Goal: Find specific page/section: Find specific page/section

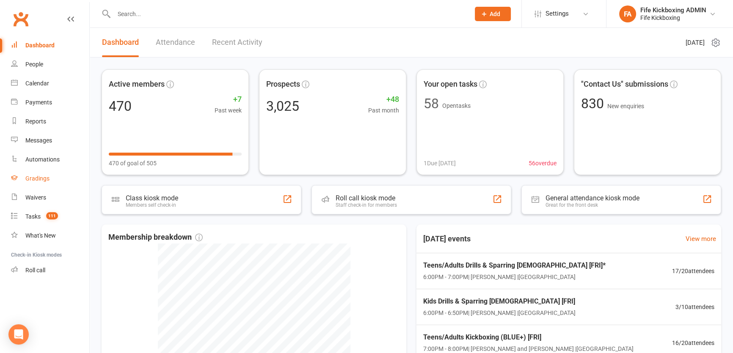
click at [55, 176] on link "Gradings" at bounding box center [50, 178] width 78 height 19
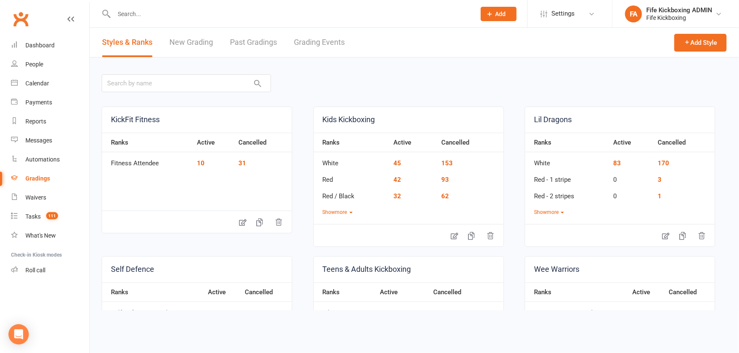
click at [322, 50] on link "Grading Events" at bounding box center [319, 42] width 51 height 29
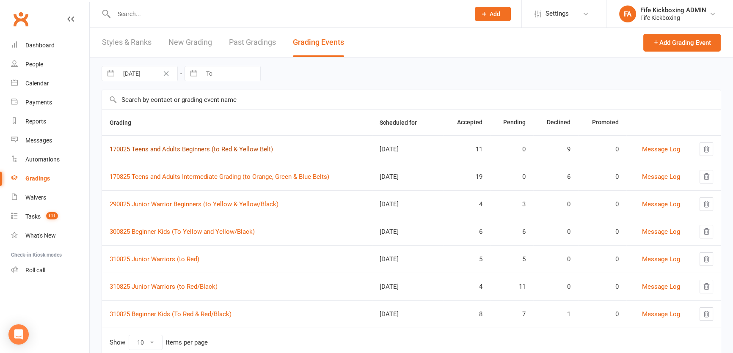
click at [179, 152] on link "170825 Teens and Adults Beginners (to Red & Yellow Belt)" at bounding box center [191, 150] width 163 height 8
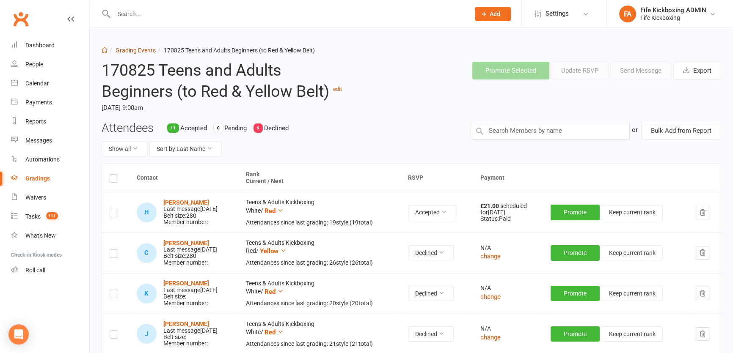
click at [129, 50] on link "Grading Events" at bounding box center [136, 50] width 40 height 7
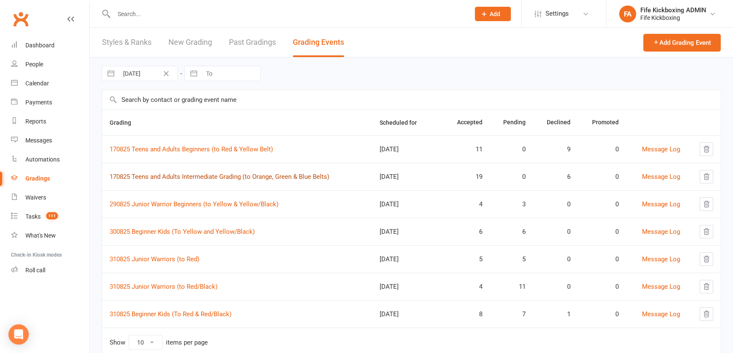
click at [246, 177] on link "170825 Teens and Adults Intermediate Grading (to Orange, Green & Blue Belts)" at bounding box center [220, 177] width 220 height 8
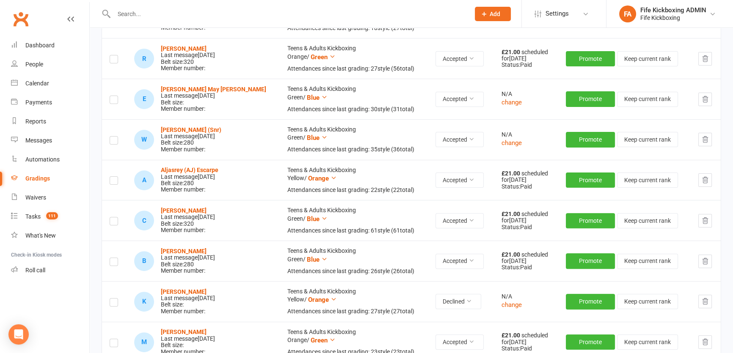
scroll to position [255, 0]
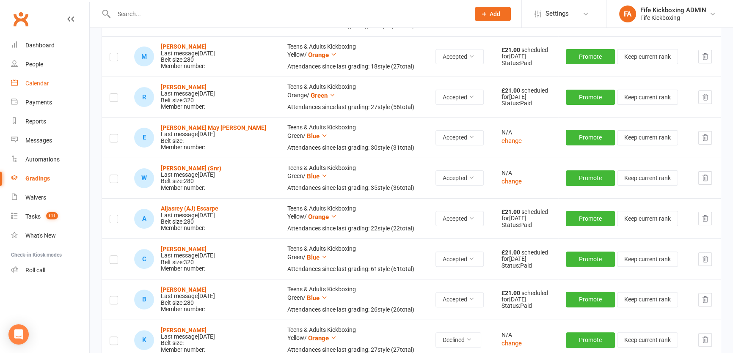
click at [44, 90] on link "Calendar" at bounding box center [50, 83] width 78 height 19
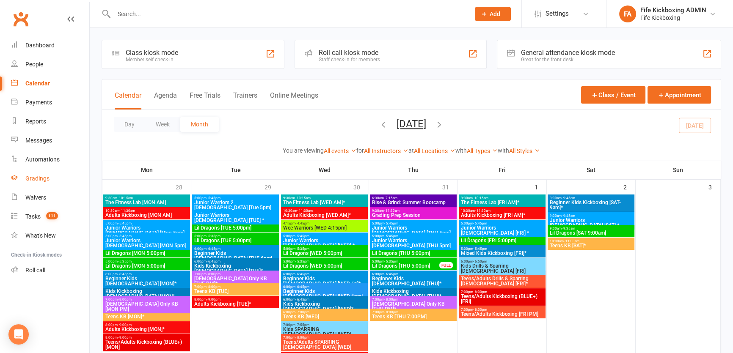
click at [52, 182] on link "Gradings" at bounding box center [50, 178] width 78 height 19
